Goal: Find specific page/section

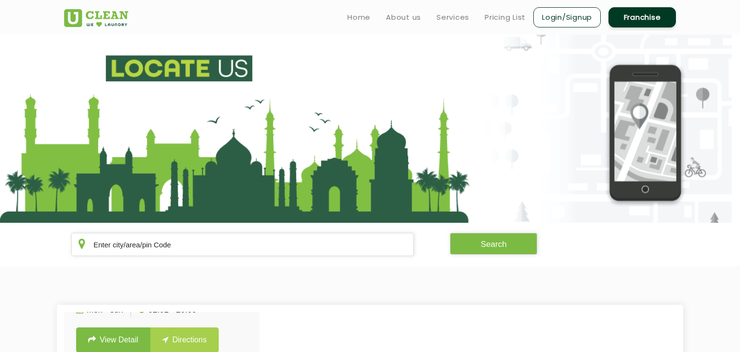
click at [87, 16] on img at bounding box center [96, 18] width 64 height 18
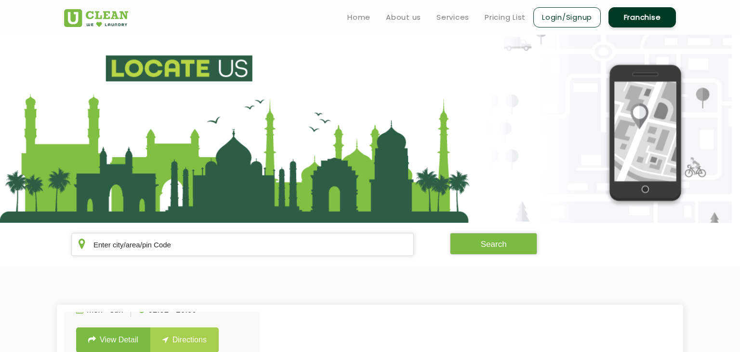
click at [87, 16] on img at bounding box center [96, 18] width 64 height 18
click at [77, 16] on img at bounding box center [96, 18] width 64 height 18
click at [77, 17] on img at bounding box center [96, 18] width 64 height 18
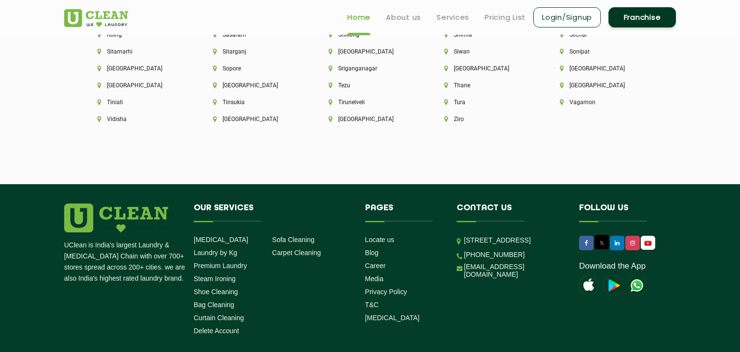
scroll to position [2687, 0]
